Goal: Information Seeking & Learning: Check status

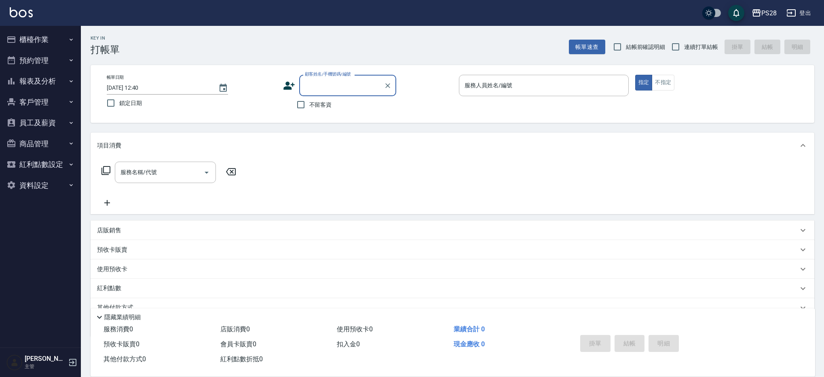
click at [60, 77] on button "報表及分析" at bounding box center [40, 81] width 74 height 21
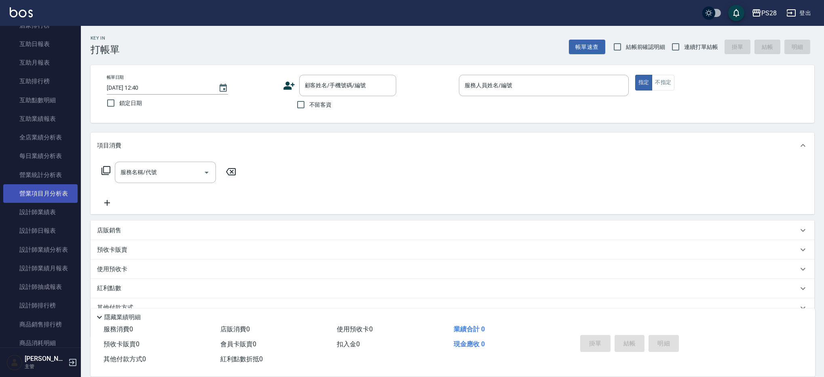
scroll to position [158, 0]
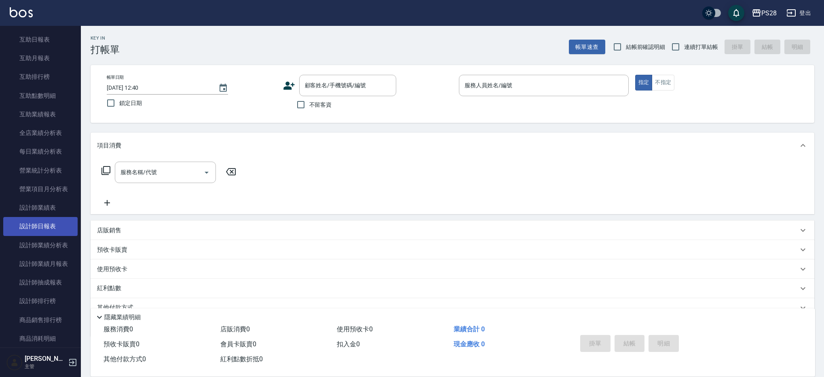
click at [66, 232] on link "設計師日報表" at bounding box center [40, 226] width 74 height 19
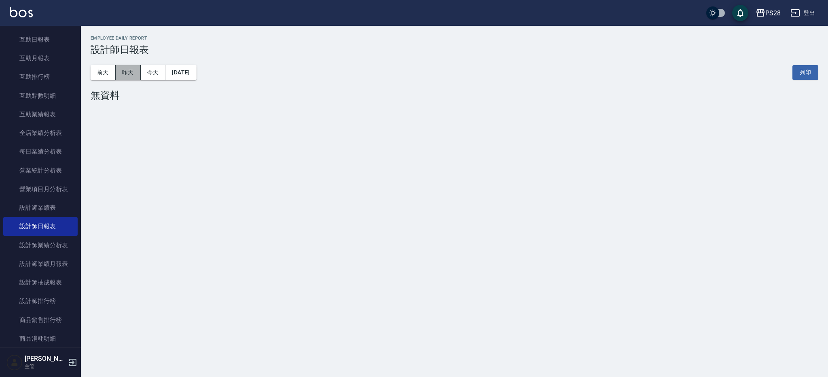
click at [127, 74] on button "昨天" at bounding box center [128, 72] width 25 height 15
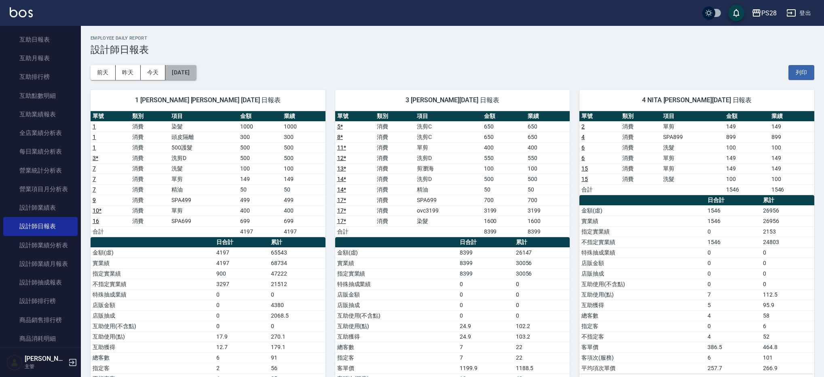
click at [187, 67] on button "[DATE]" at bounding box center [180, 72] width 31 height 15
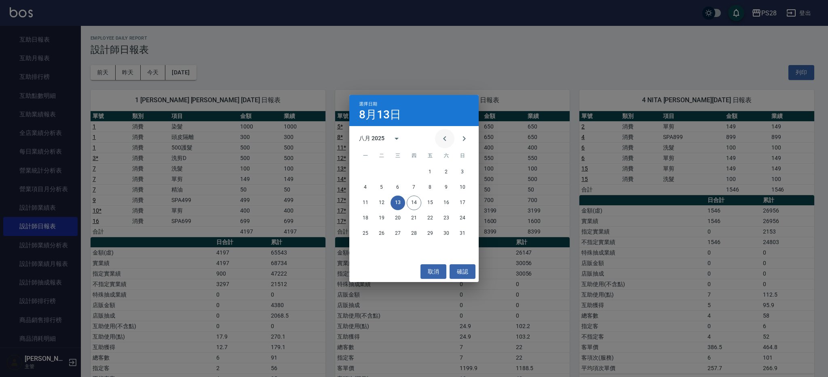
click at [446, 142] on icon "Previous month" at bounding box center [445, 139] width 10 height 10
click at [463, 186] on button "13" at bounding box center [462, 187] width 15 height 15
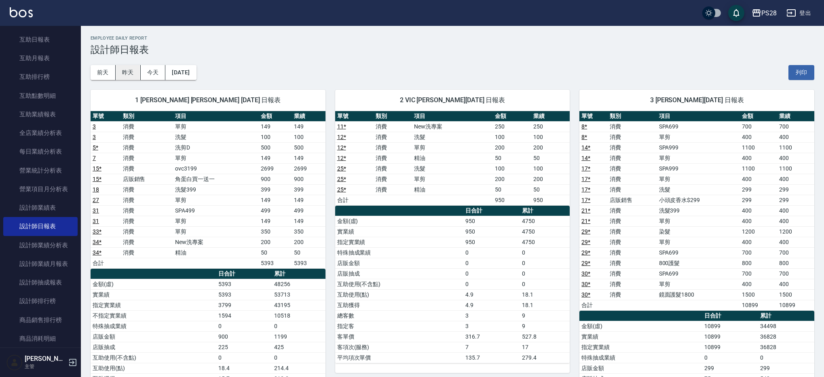
click at [120, 72] on button "昨天" at bounding box center [128, 72] width 25 height 15
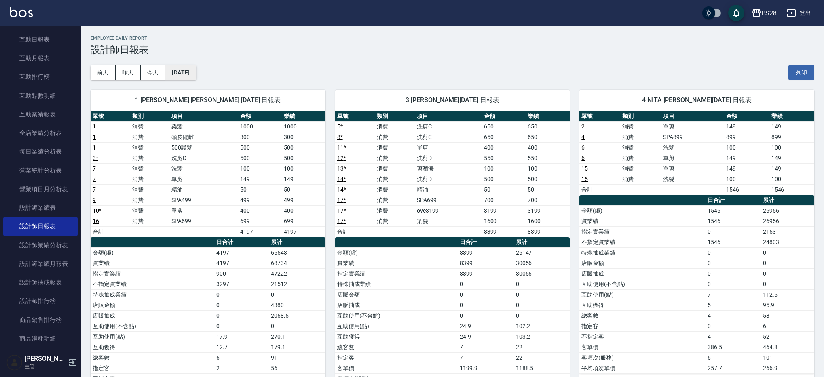
click at [192, 72] on button "[DATE]" at bounding box center [180, 72] width 31 height 15
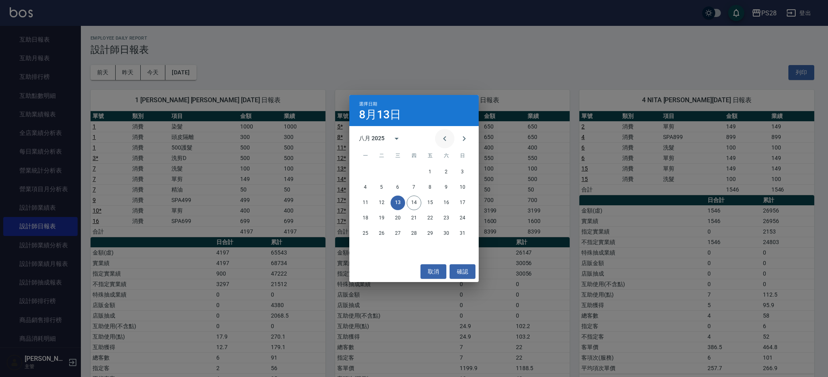
click at [446, 137] on icon "Previous month" at bounding box center [445, 139] width 10 height 10
click at [431, 204] on button "13" at bounding box center [430, 203] width 15 height 15
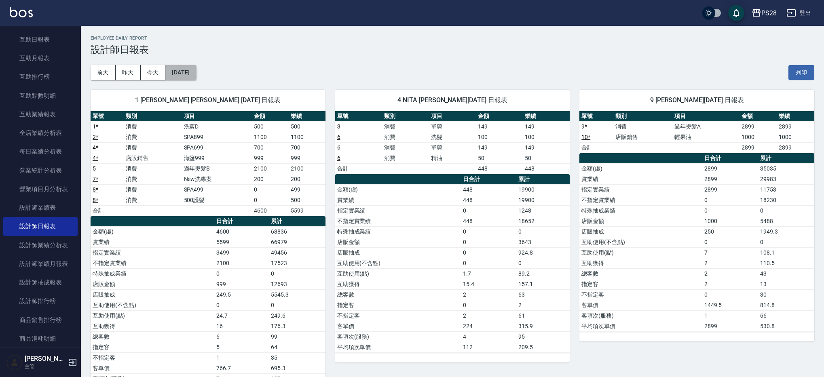
click at [189, 70] on button "[DATE]" at bounding box center [180, 72] width 31 height 15
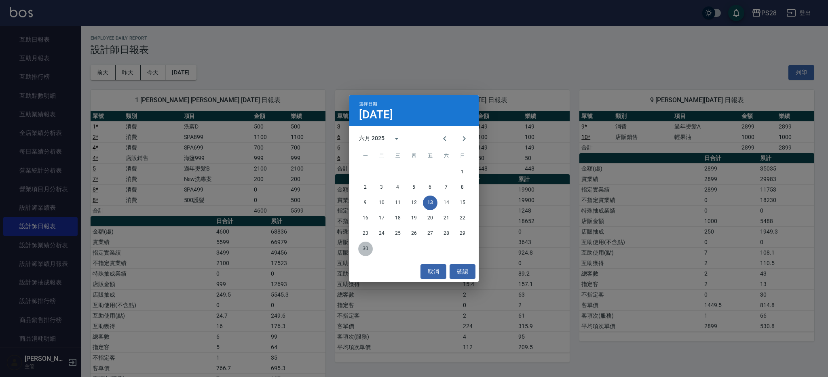
click at [367, 247] on button "30" at bounding box center [365, 249] width 15 height 15
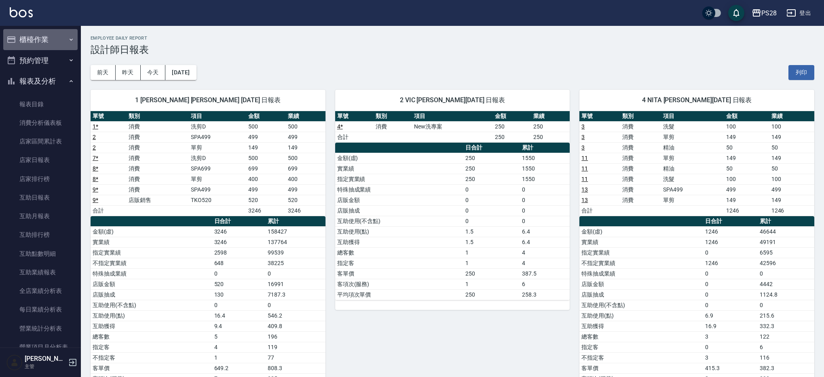
click at [44, 41] on button "櫃檯作業" at bounding box center [40, 39] width 74 height 21
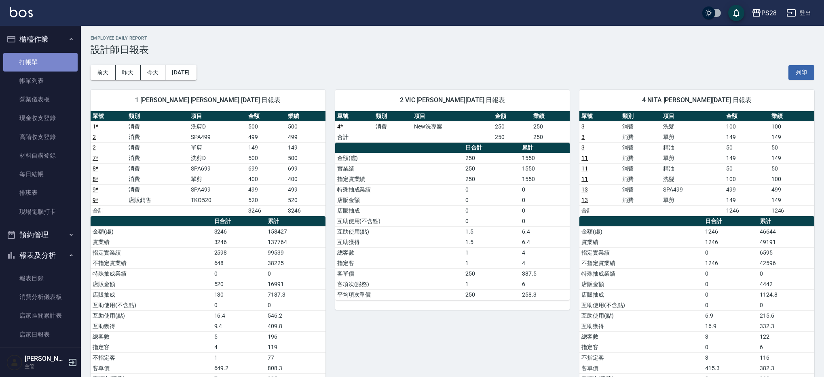
click at [41, 57] on link "打帳單" at bounding box center [40, 62] width 74 height 19
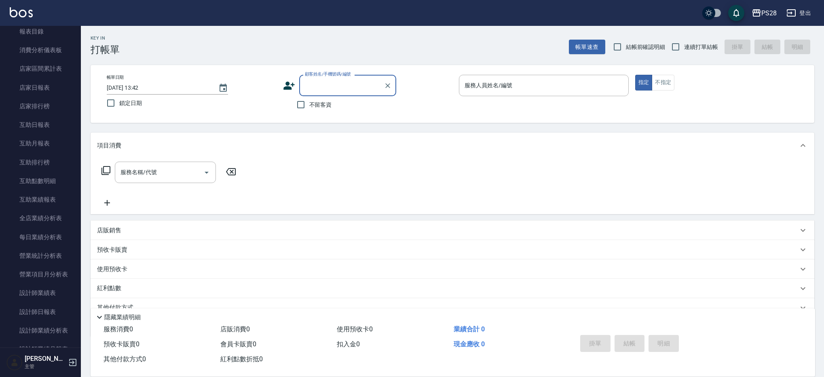
scroll to position [249, 0]
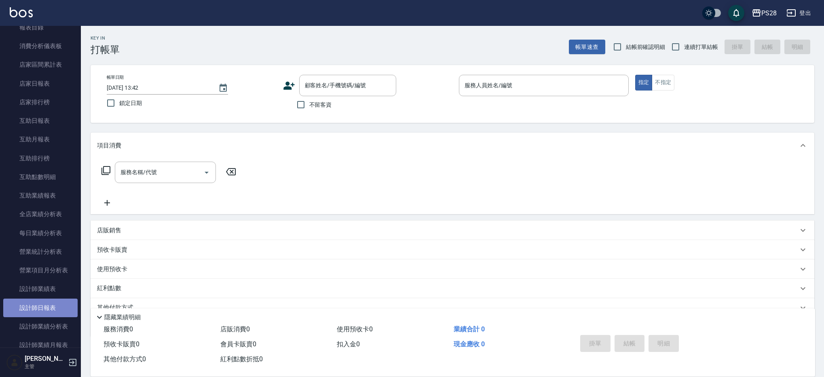
click at [48, 311] on link "設計師日報表" at bounding box center [40, 308] width 74 height 19
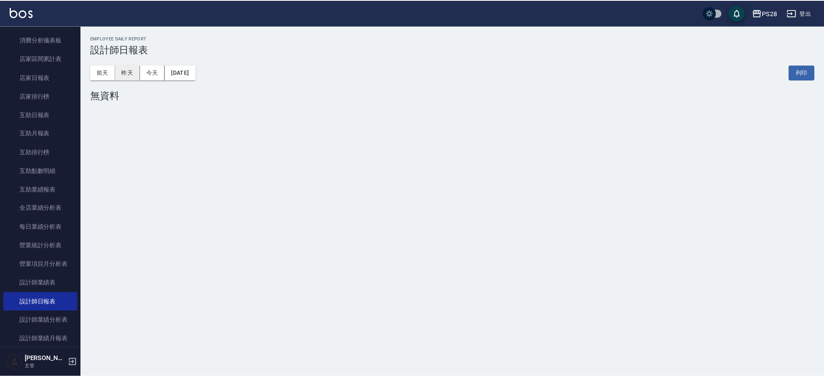
scroll to position [257, 0]
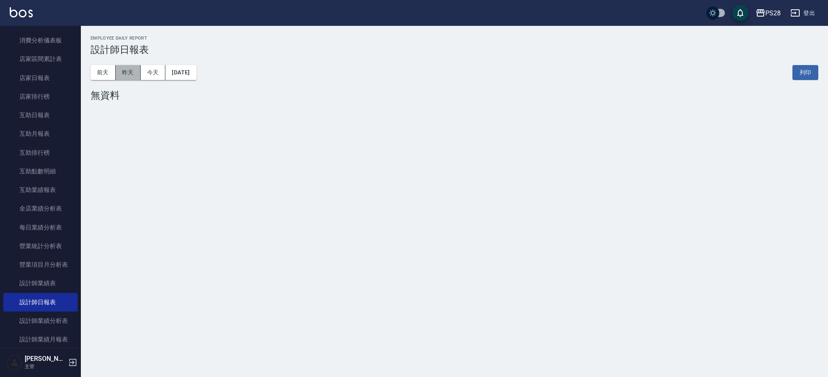
click at [120, 79] on button "昨天" at bounding box center [128, 72] width 25 height 15
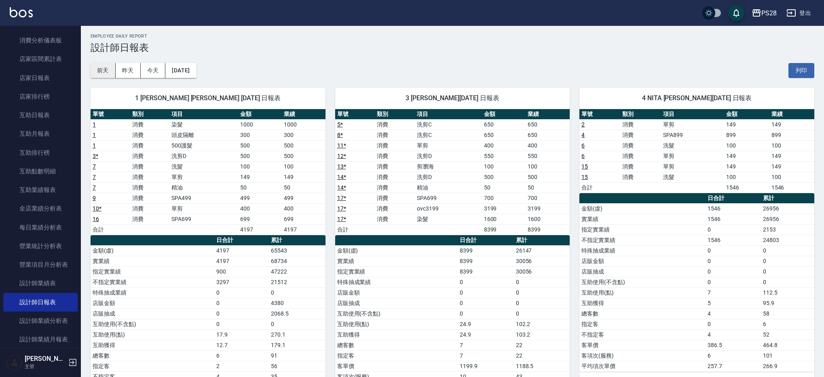
scroll to position [3, 0]
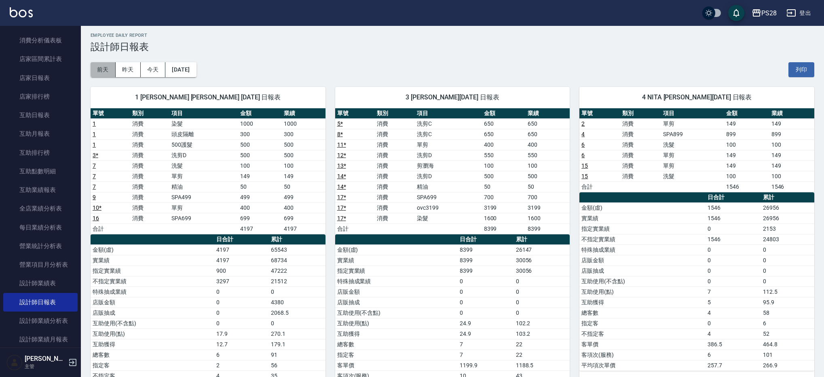
click at [103, 75] on button "前天" at bounding box center [103, 69] width 25 height 15
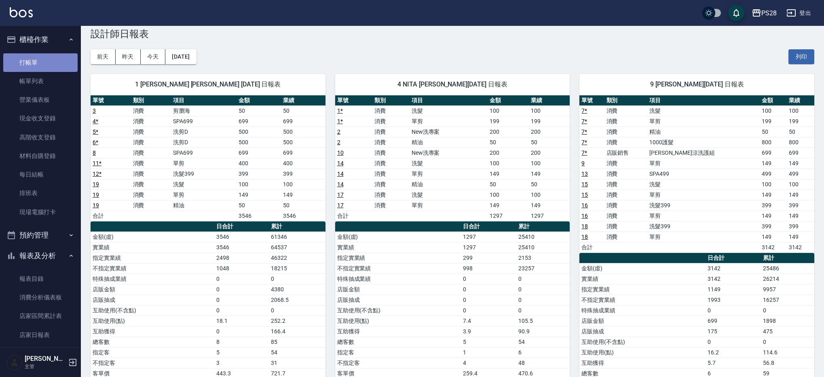
click at [40, 66] on link "打帳單" at bounding box center [40, 62] width 74 height 19
